Goal: Information Seeking & Learning: Find specific fact

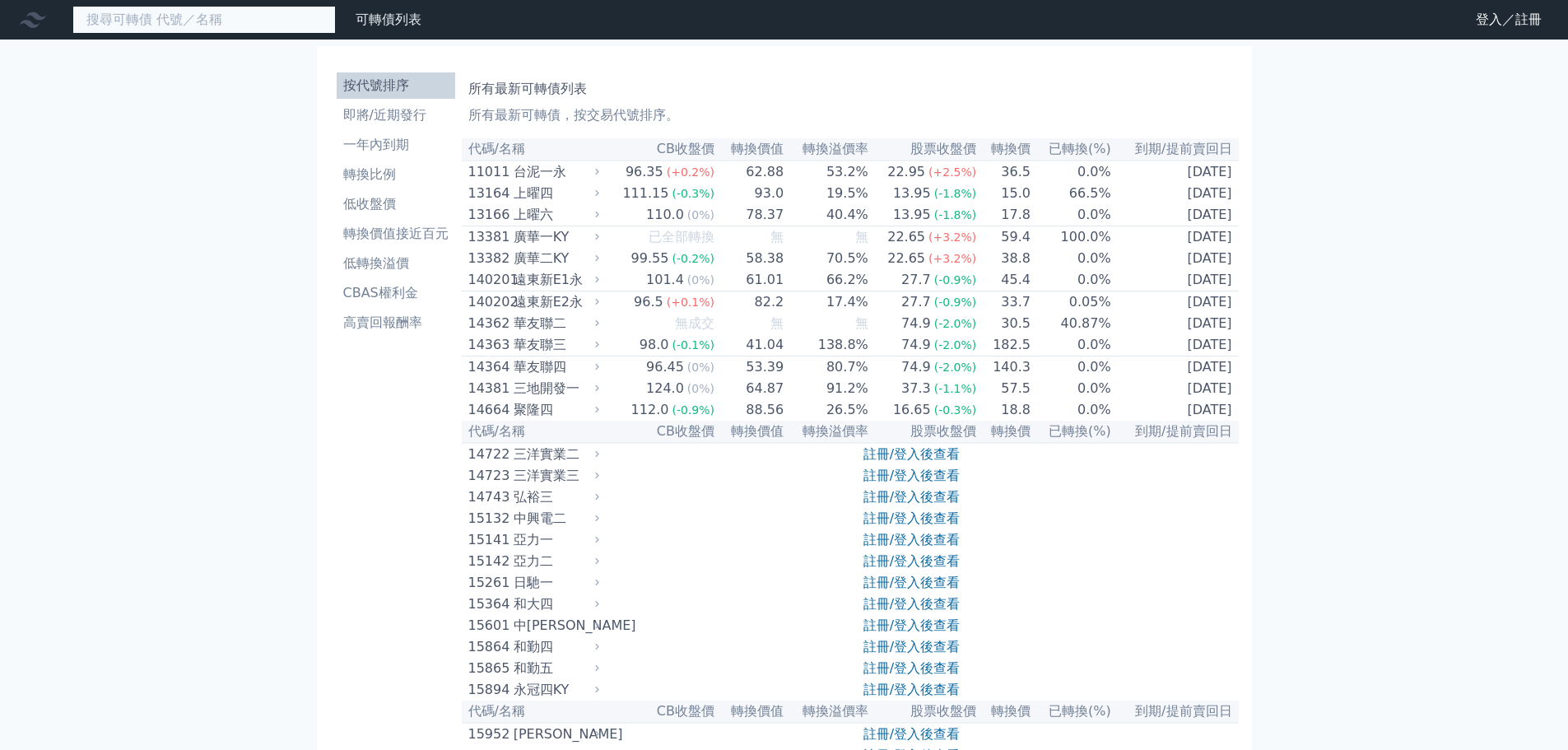
click at [234, 24] on input at bounding box center [205, 20] width 263 height 28
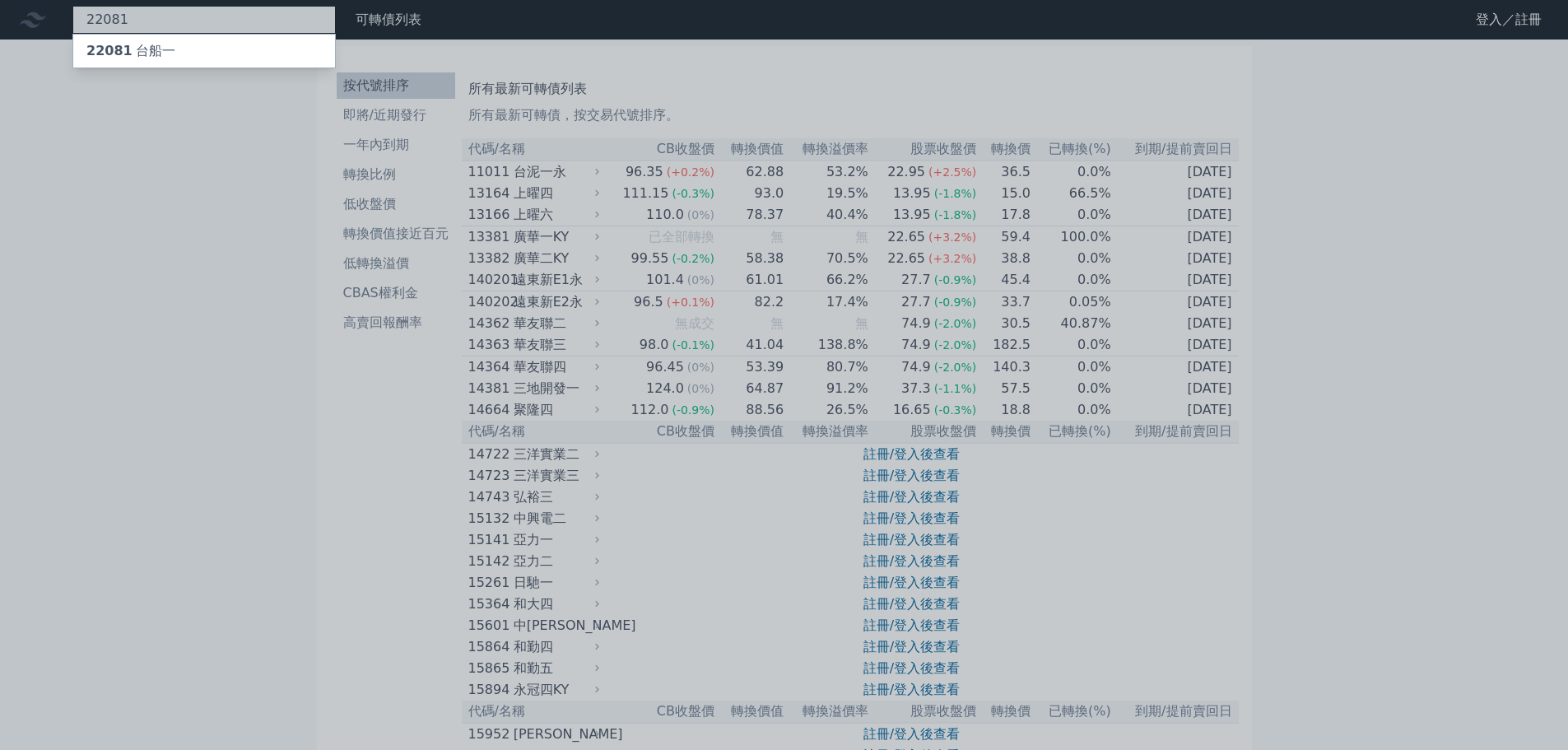
type input "22081"
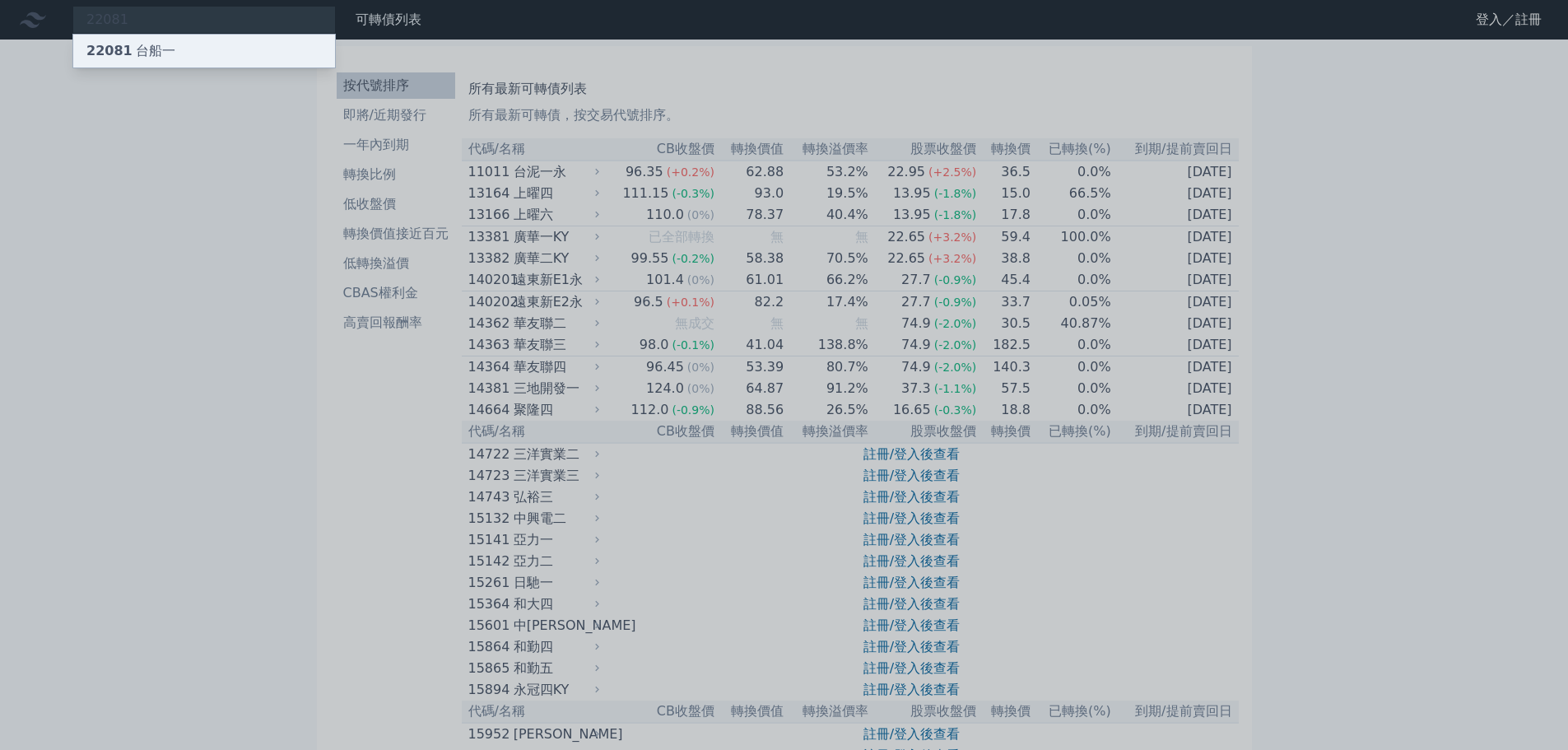
click at [215, 45] on div "22081 台船一" at bounding box center [204, 51] width 261 height 33
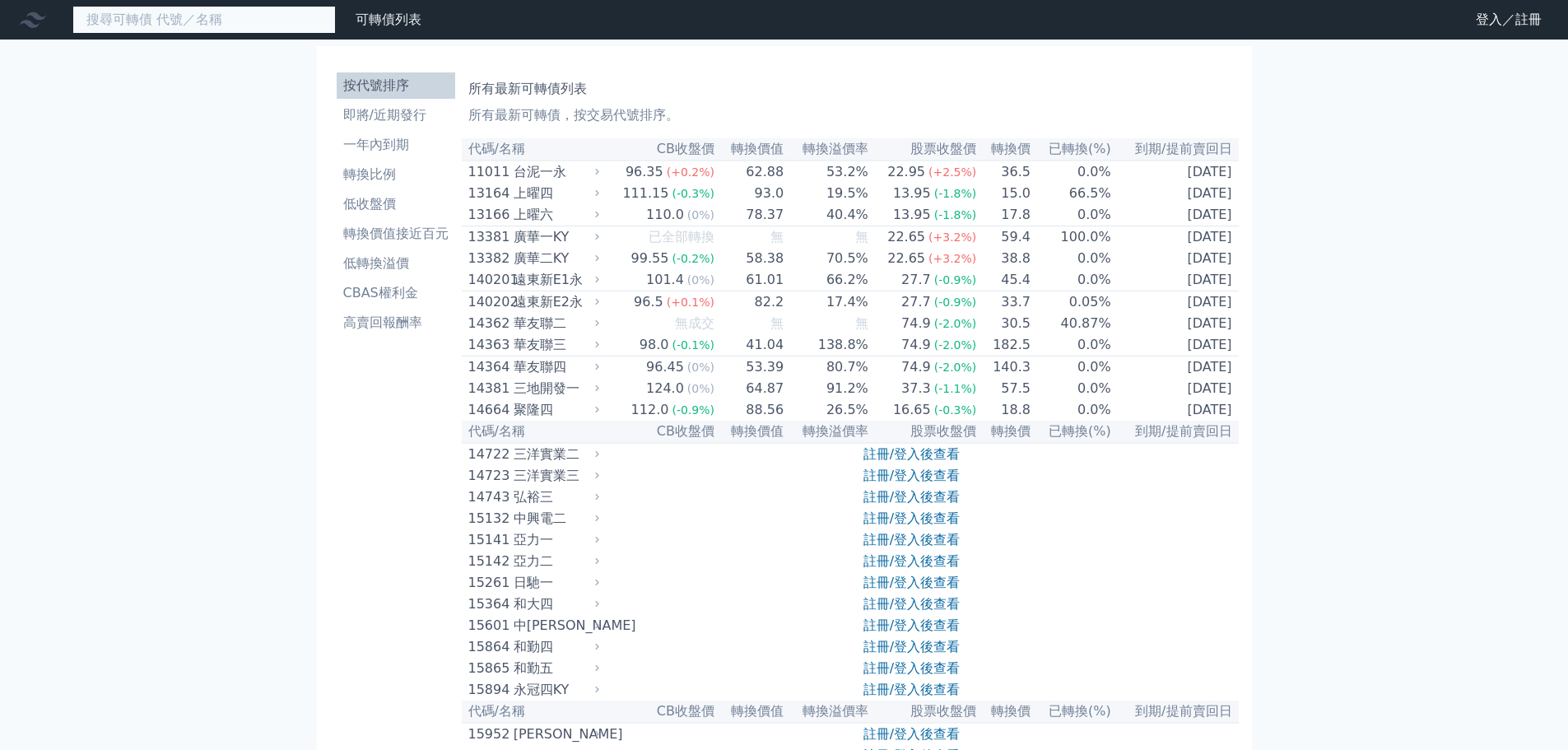
click at [216, 16] on input at bounding box center [205, 20] width 263 height 28
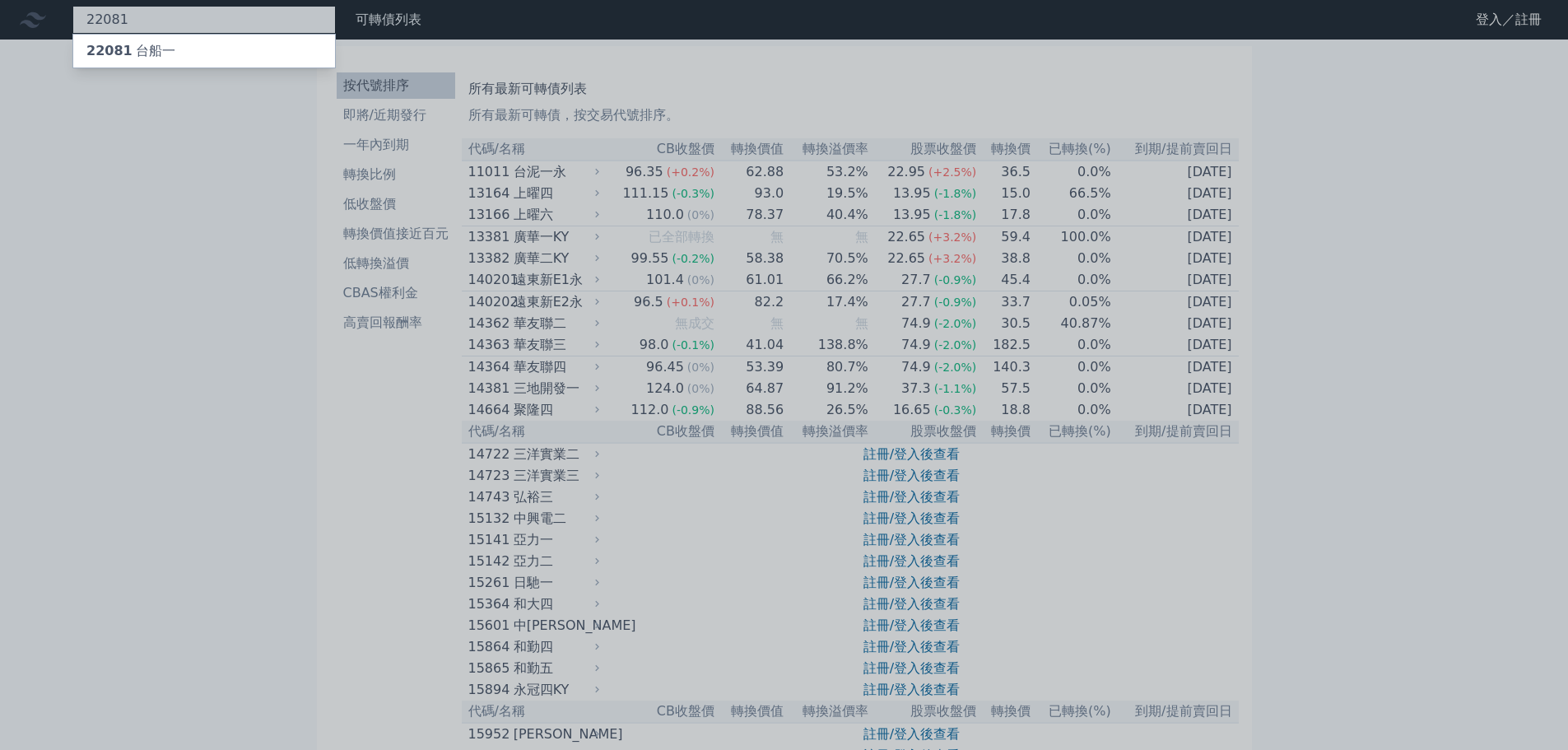
type input "22081"
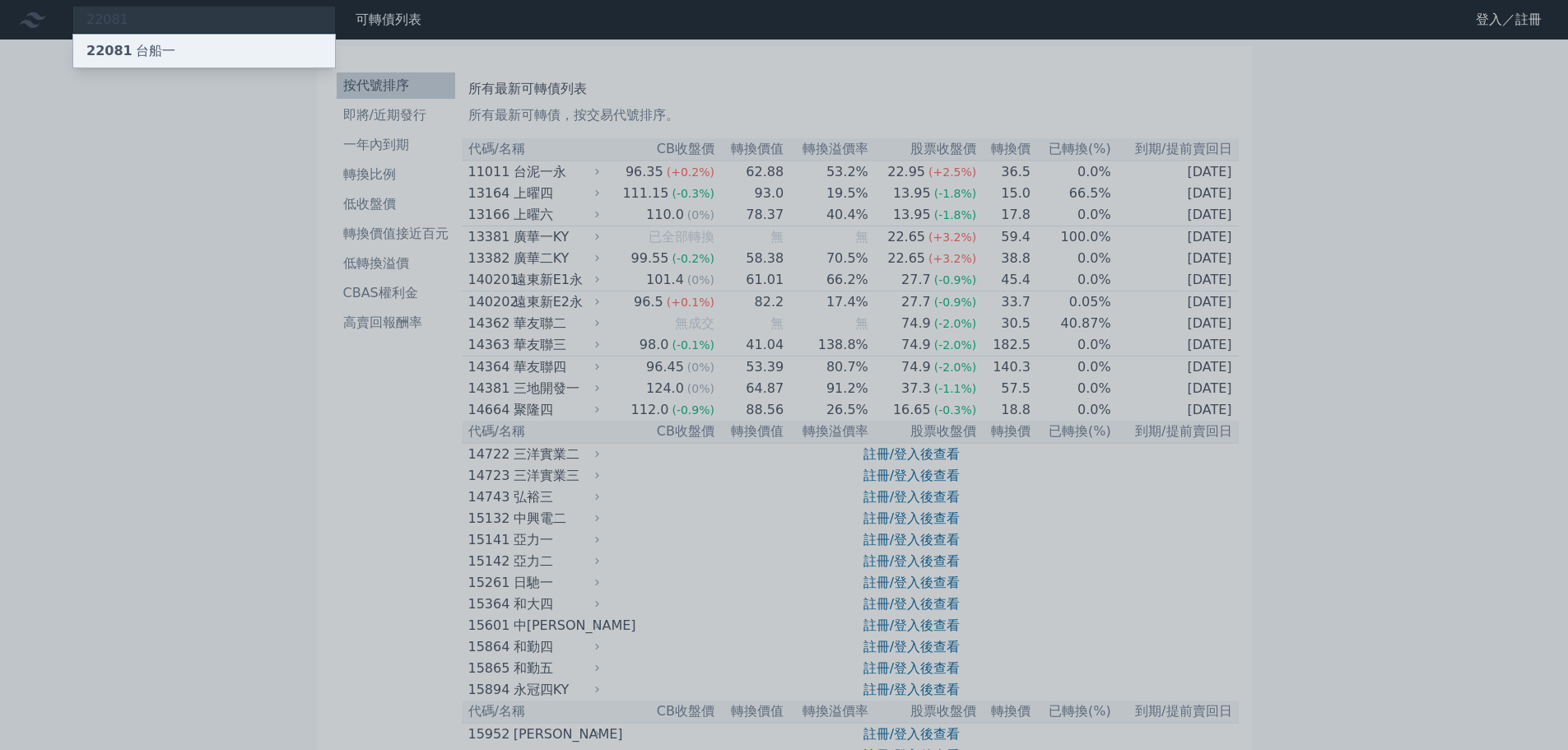
click at [200, 49] on div "22081 台船一" at bounding box center [204, 51] width 261 height 33
